Goal: Transaction & Acquisition: Book appointment/travel/reservation

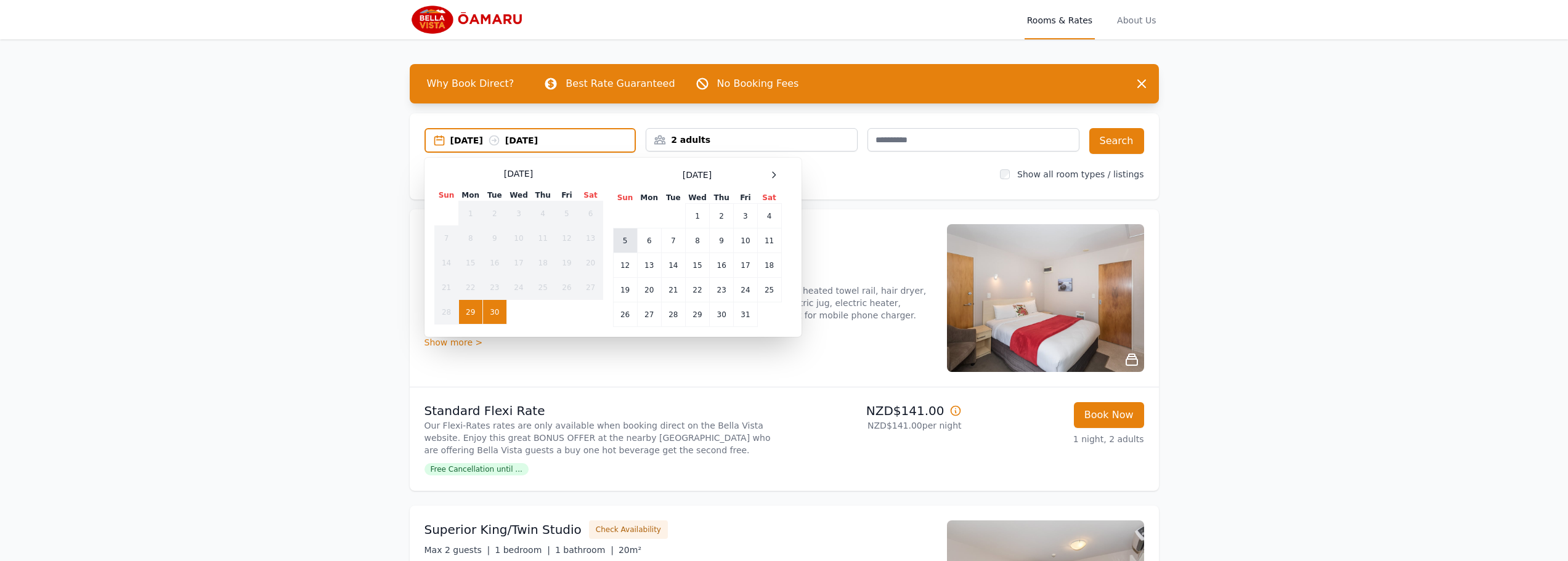
click at [626, 240] on td "5" at bounding box center [625, 241] width 24 height 24
click at [650, 240] on td "6" at bounding box center [649, 241] width 24 height 24
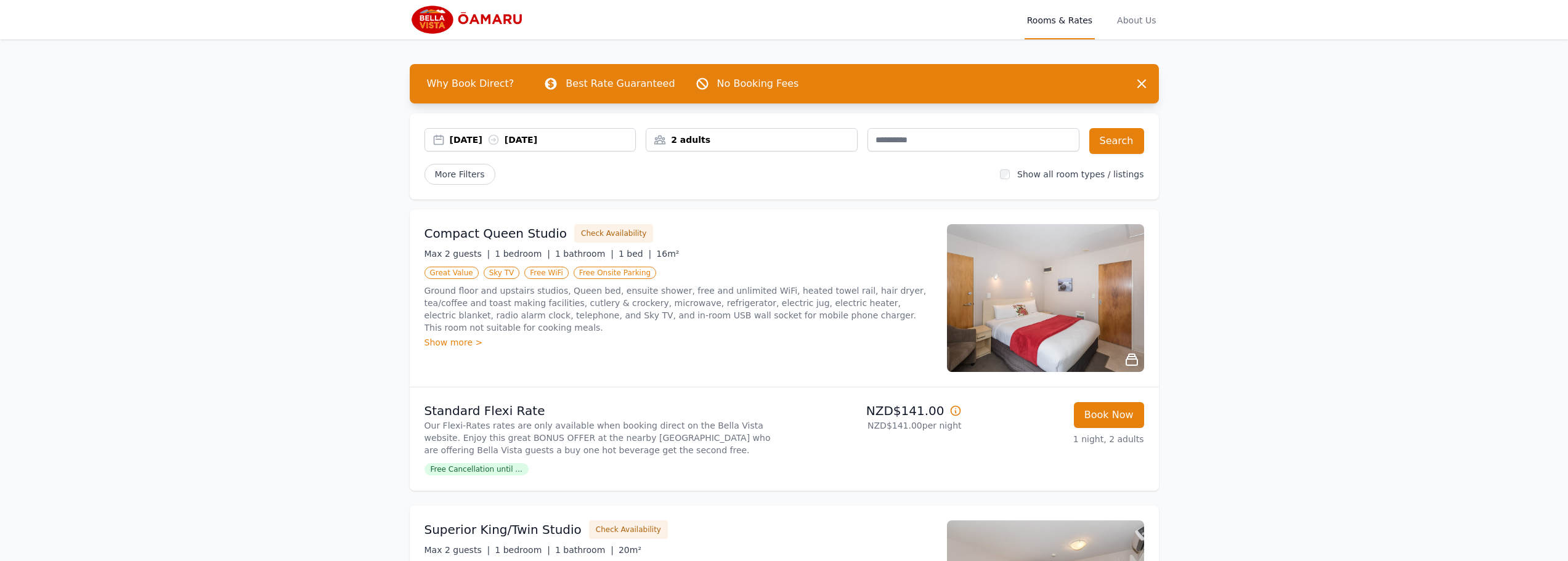
click at [820, 137] on div "2 adults" at bounding box center [751, 140] width 211 height 13
click at [669, 186] on icon at bounding box center [664, 186] width 10 height 10
click at [732, 222] on icon at bounding box center [735, 223] width 10 height 10
click at [1116, 137] on button "Search" at bounding box center [1117, 140] width 55 height 26
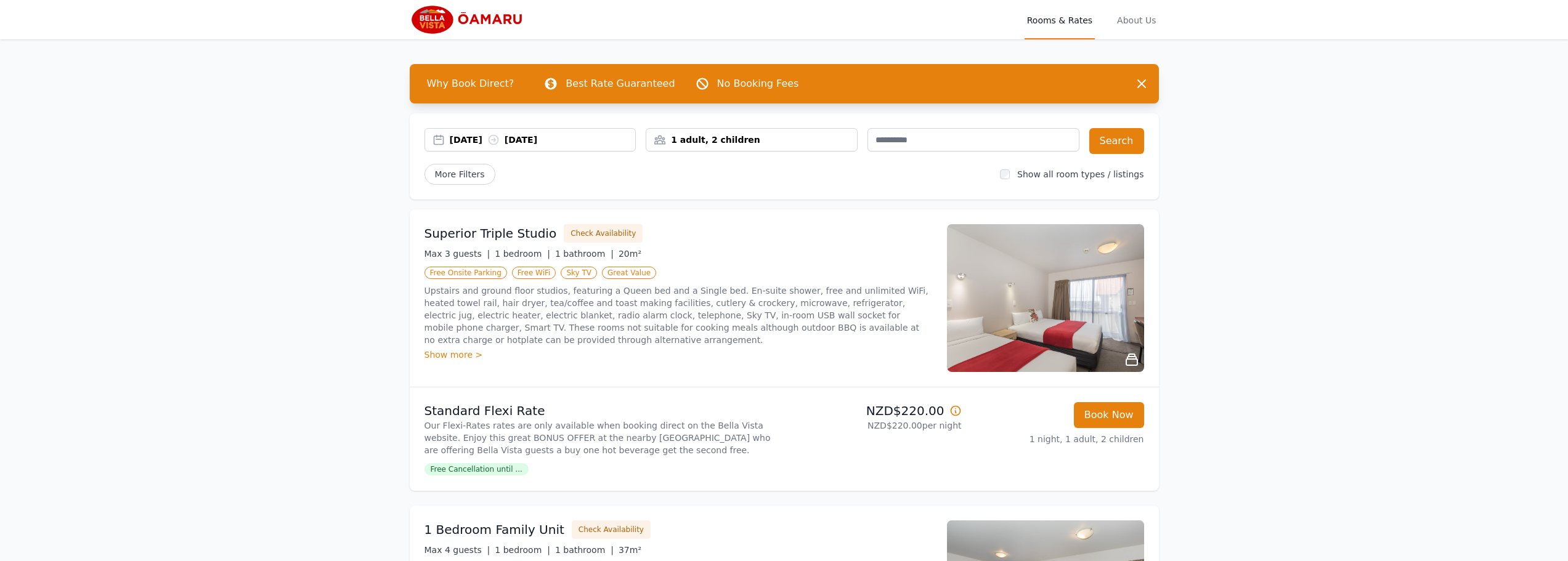
click at [335, 246] on div "Open main menu Rooms & Rates About Us Why Book Direct? Best Rate Guaranteed No …" at bounding box center [784, 474] width 1568 height 948
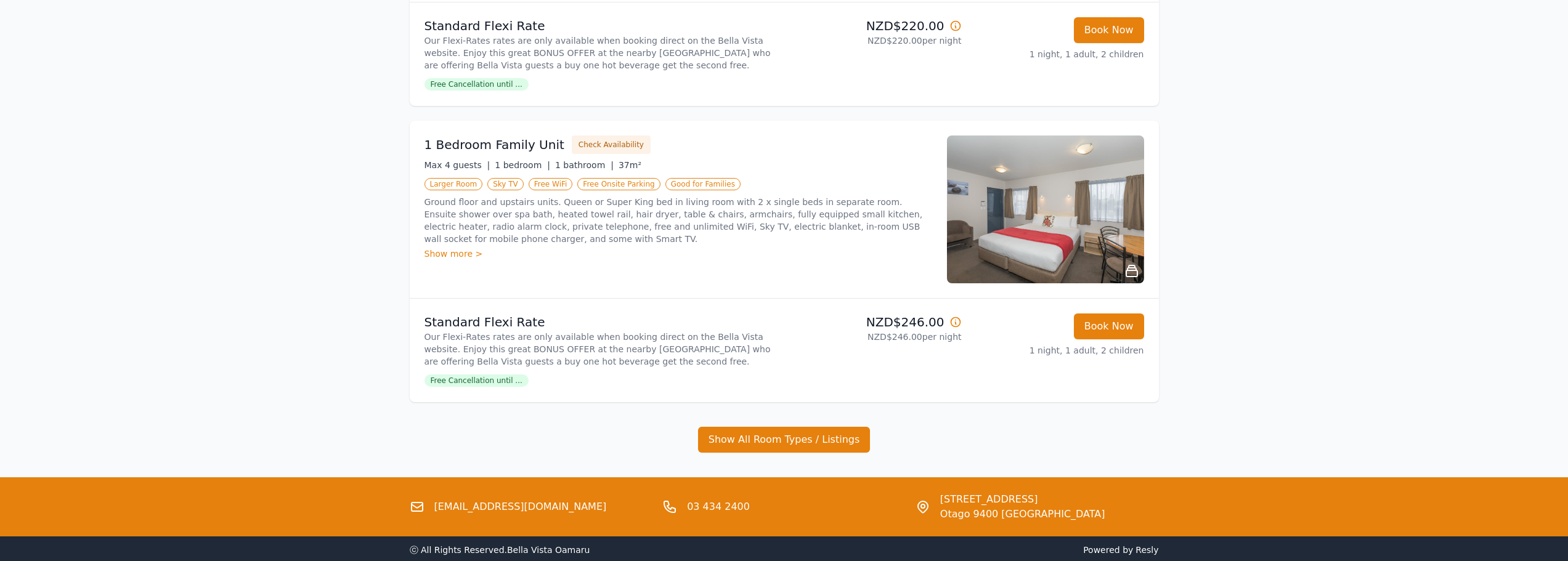
scroll to position [385, 0]
click at [557, 281] on div "1 Bedroom Family Unit Check Availability Max 4 guests | 1 bedroom | 1 bathroom …" at bounding box center [678, 209] width 508 height 148
click at [769, 275] on div "1 Bedroom Family Unit Check Availability Max 4 guests | 1 bedroom | 1 bathroom …" at bounding box center [678, 209] width 508 height 148
